Goal: Task Accomplishment & Management: Manage account settings

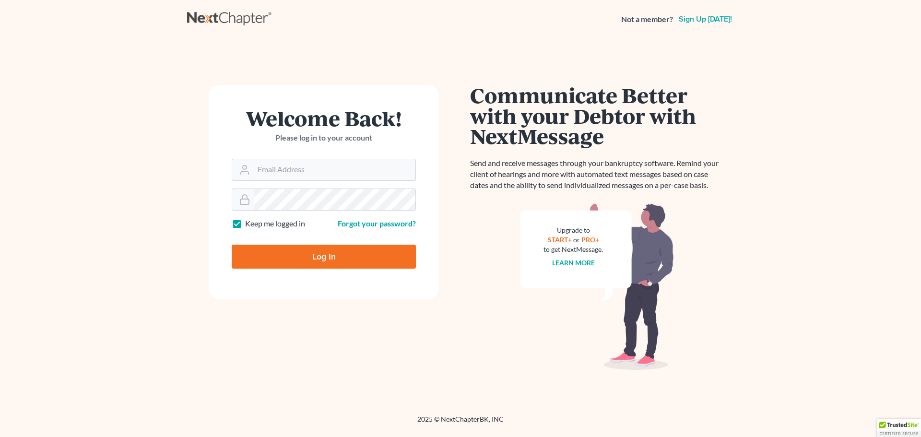
type input "[EMAIL_ADDRESS][DOMAIN_NAME]"
drag, startPoint x: 302, startPoint y: 263, endPoint x: 371, endPoint y: 248, distance: 71.2
click at [302, 263] on input "Log In" at bounding box center [324, 257] width 184 height 24
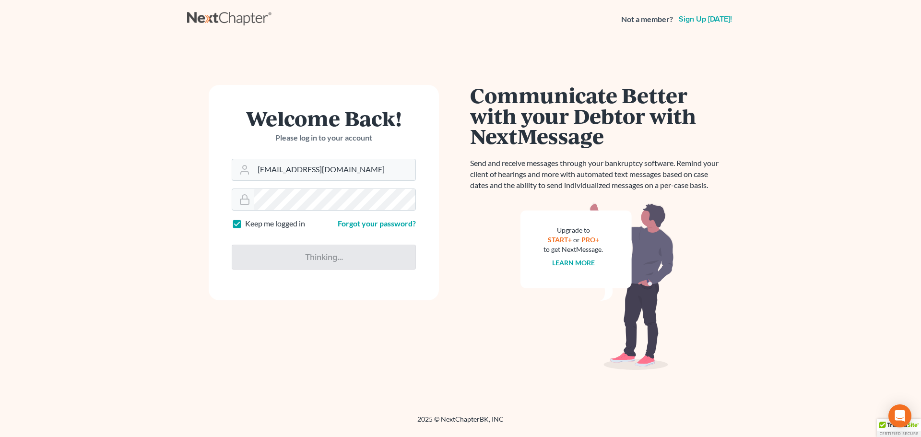
type input "Thinking..."
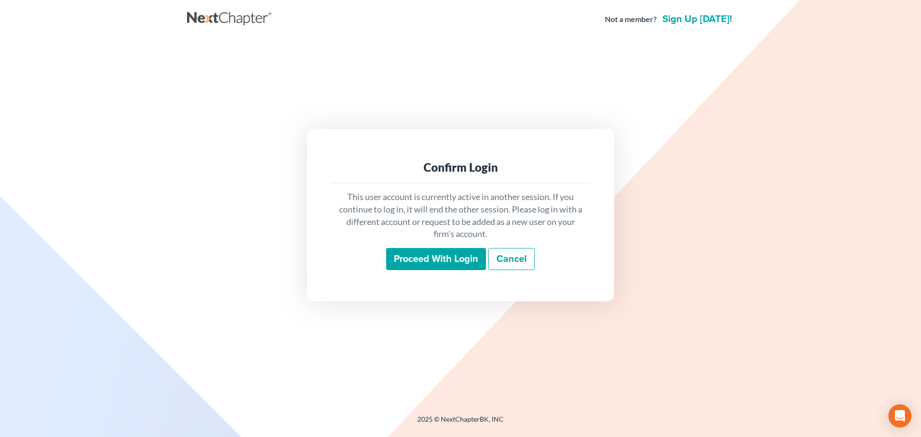
click at [411, 260] on input "Proceed with login" at bounding box center [436, 259] width 100 height 22
